Goal: Task Accomplishment & Management: Use online tool/utility

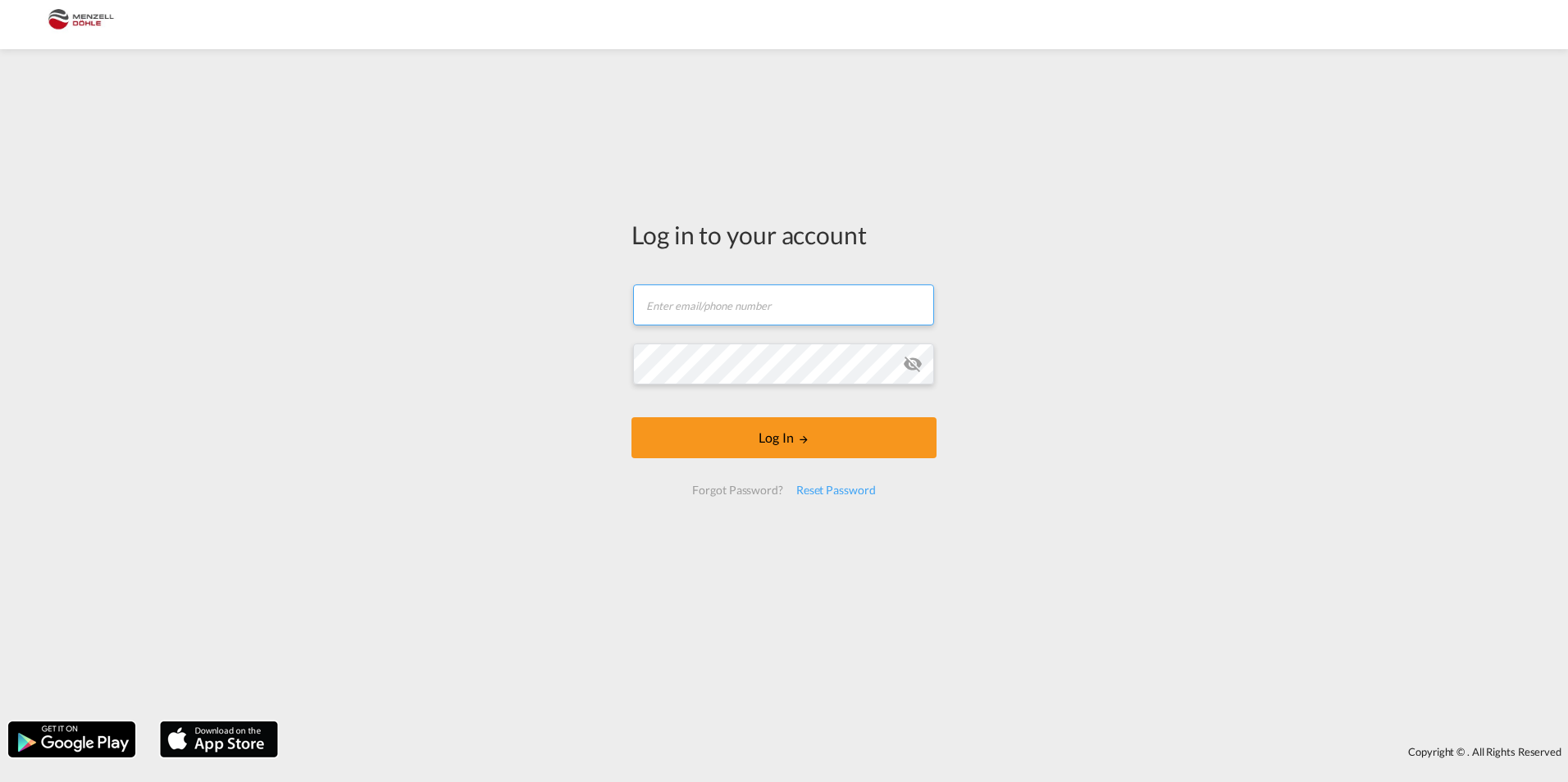
type input "[PERSON_NAME][EMAIL_ADDRESS][DOMAIN_NAME]"
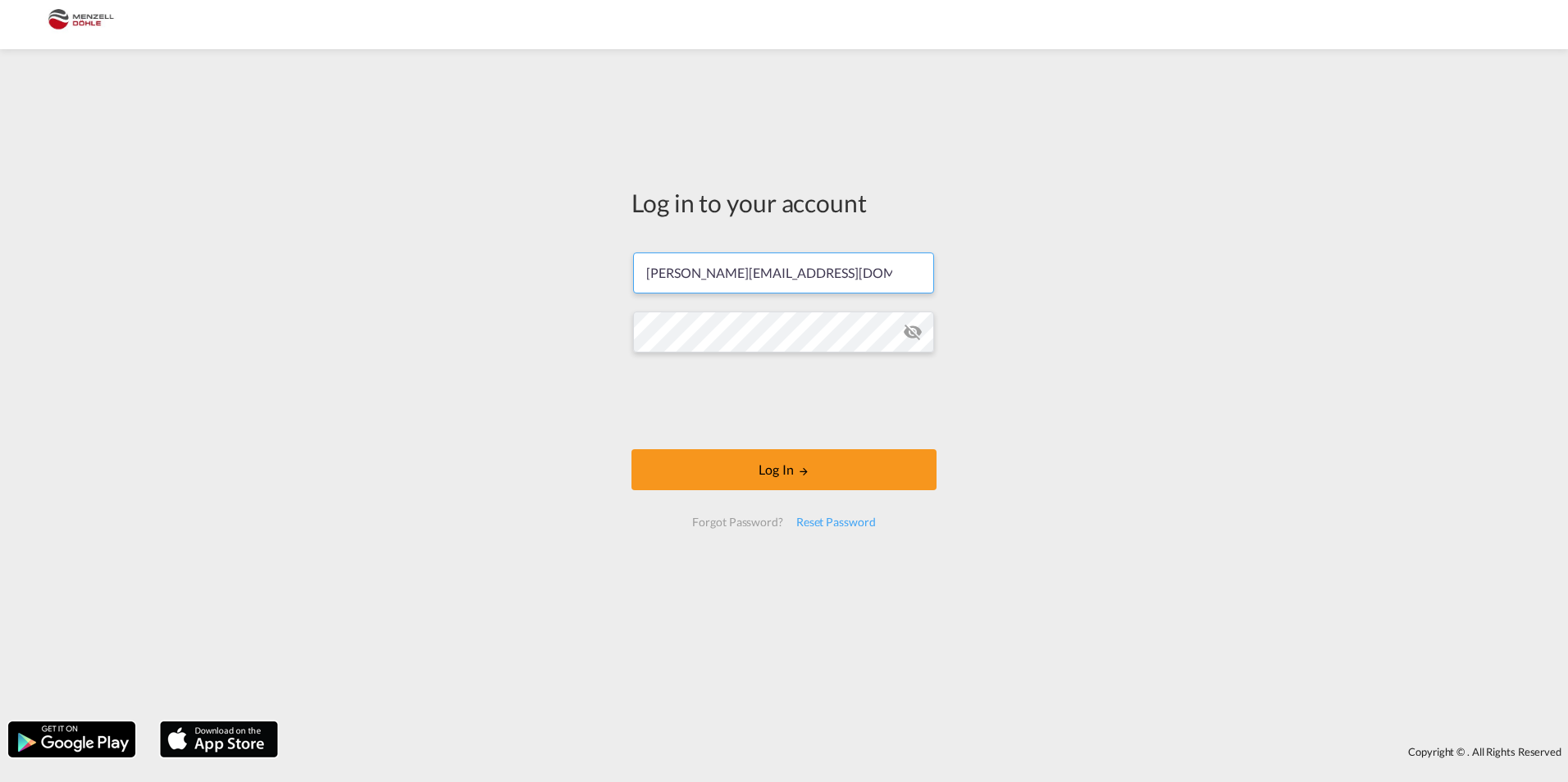
click at [768, 438] on form "t.heidrich@menzelldoehle.de Password field is required Log In Forgot Password? …" at bounding box center [784, 389] width 305 height 307
click at [766, 484] on button "Log In" at bounding box center [784, 470] width 305 height 41
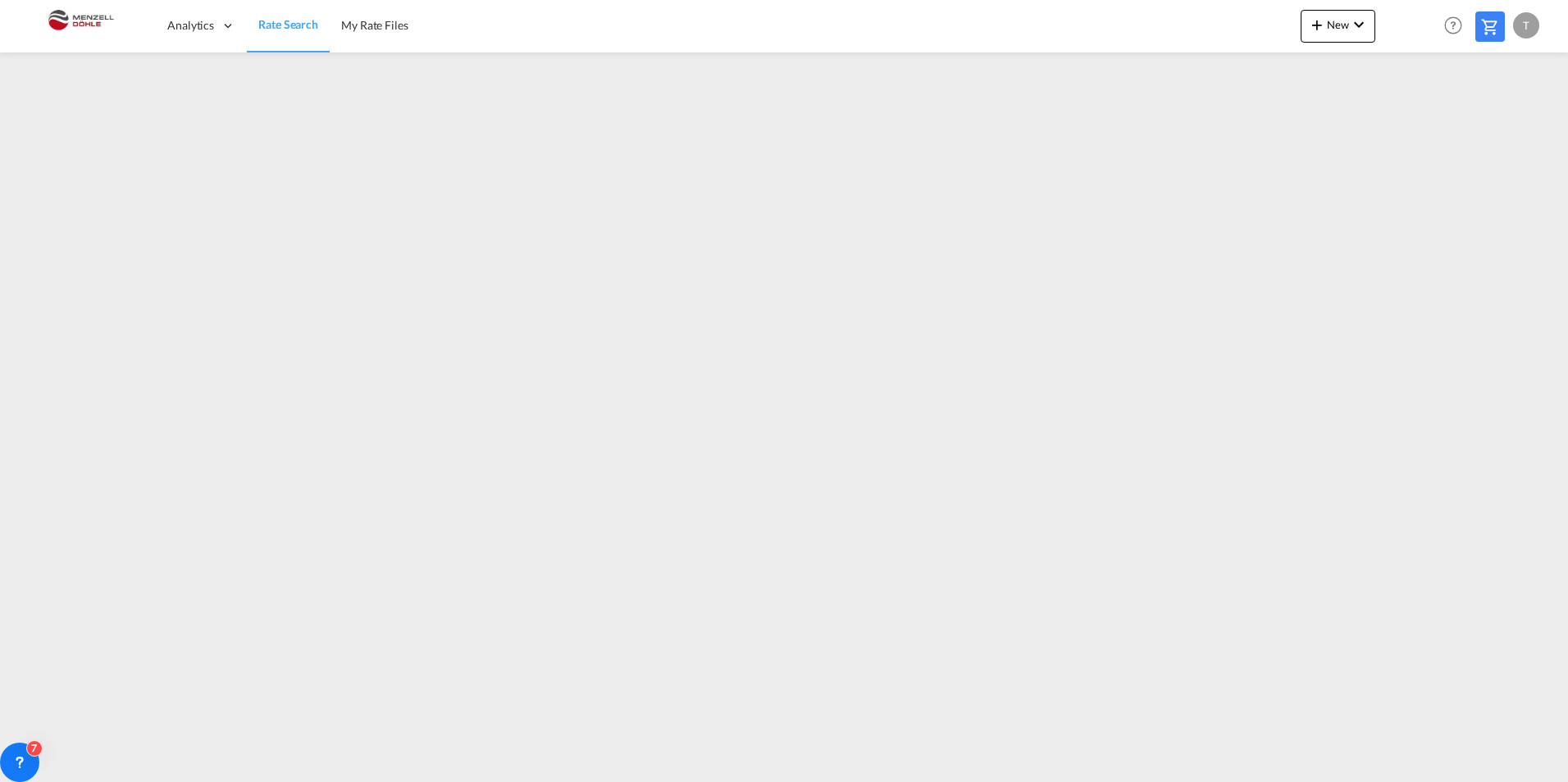
click at [294, 42] on link "Rate Search" at bounding box center [289, 25] width 83 height 53
